Goal: Find specific page/section: Find specific page/section

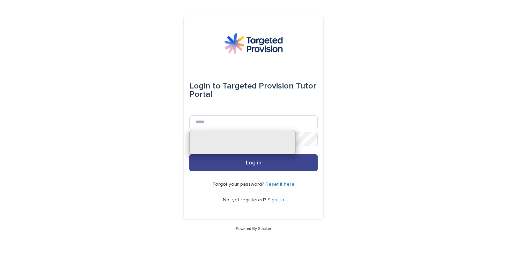
type input "**********"
click at [246, 161] on span "Log in" at bounding box center [254, 163] width 16 height 6
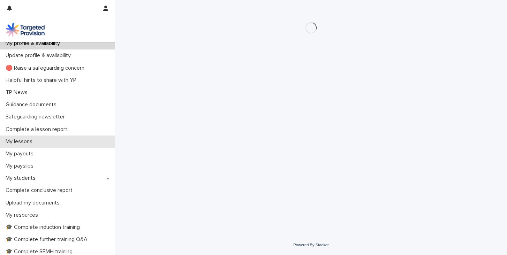
scroll to position [6, 0]
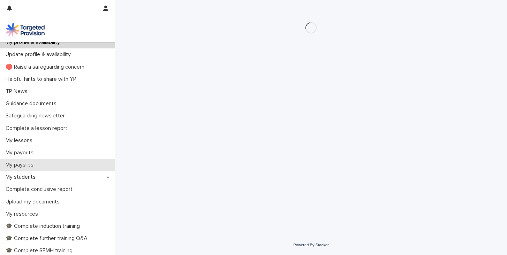
click at [48, 164] on div "My payslips" at bounding box center [57, 165] width 115 height 12
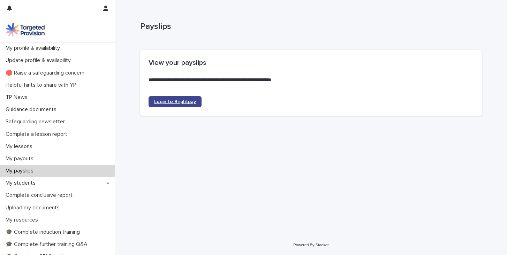
click at [179, 103] on span "Login to Brightpay" at bounding box center [175, 101] width 42 height 5
click at [105, 9] on icon "button" at bounding box center [105, 9] width 5 height 6
click at [38, 185] on div at bounding box center [253, 127] width 507 height 255
click at [38, 185] on p "My students" at bounding box center [22, 183] width 38 height 7
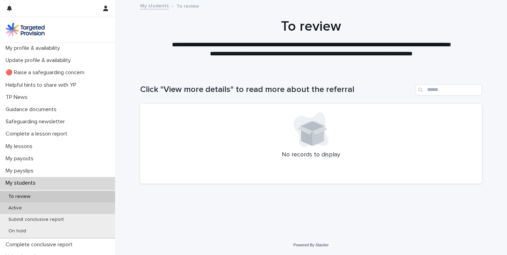
click at [65, 208] on div "Active" at bounding box center [57, 207] width 115 height 11
